Goal: Information Seeking & Learning: Learn about a topic

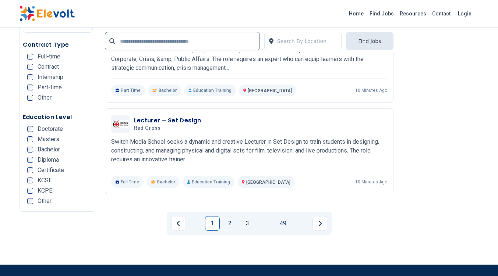
scroll to position [1511, 0]
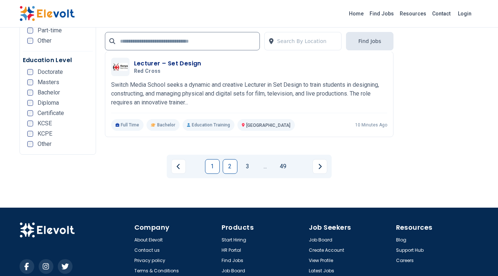
click at [229, 159] on link "2" at bounding box center [230, 166] width 15 height 15
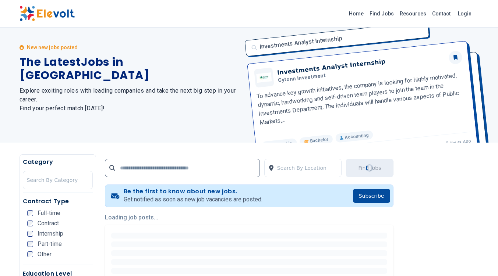
scroll to position [0, 0]
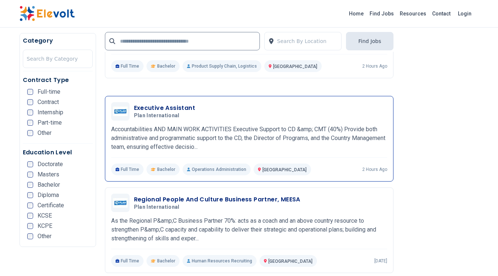
scroll to position [1511, 0]
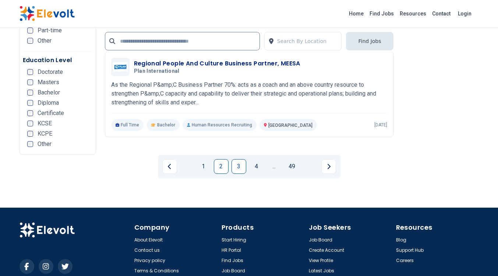
click at [240, 159] on link "3" at bounding box center [238, 166] width 15 height 15
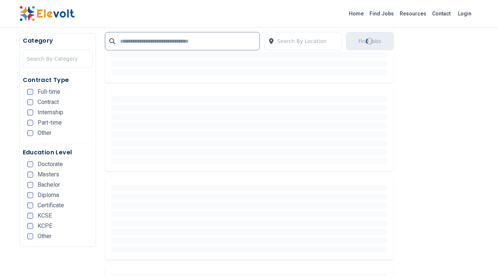
scroll to position [0, 0]
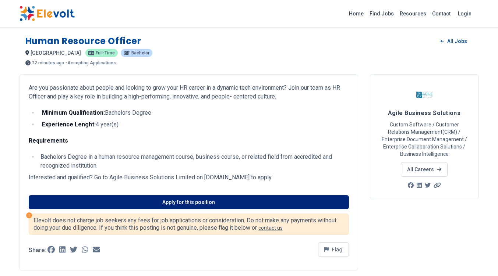
click at [256, 205] on link "Apply for this position" at bounding box center [189, 202] width 320 height 14
